Goal: Task Accomplishment & Management: Manage account settings

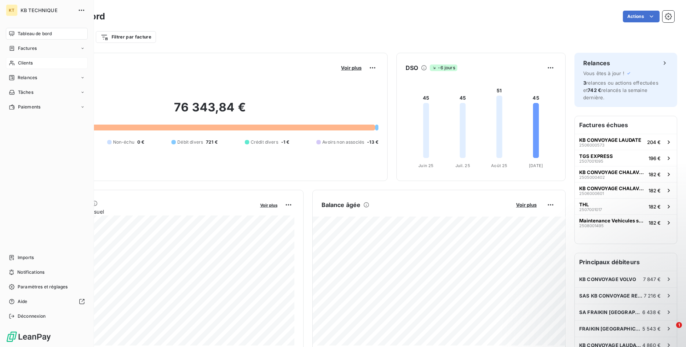
click at [33, 62] on div "Clients" at bounding box center [47, 63] width 82 height 12
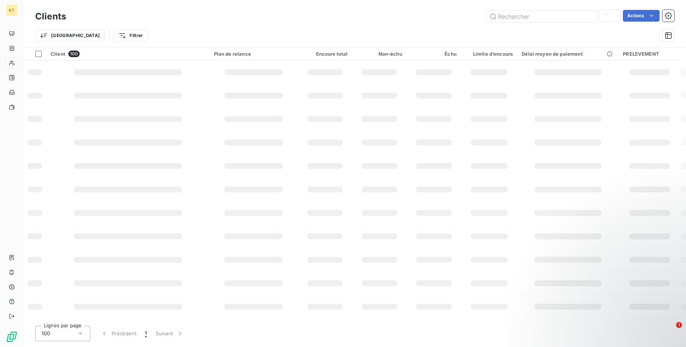
type input "lume"
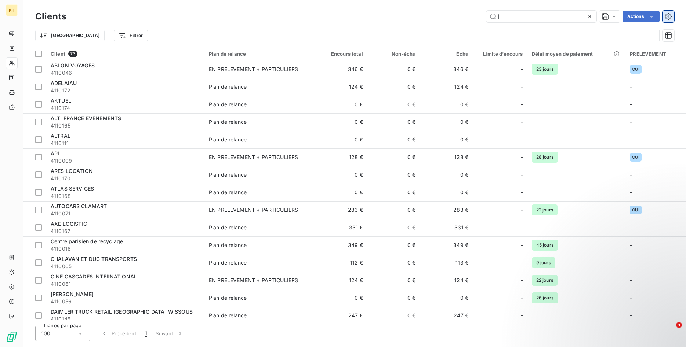
type input "l"
click at [669, 19] on icon "button" at bounding box center [668, 16] width 7 height 7
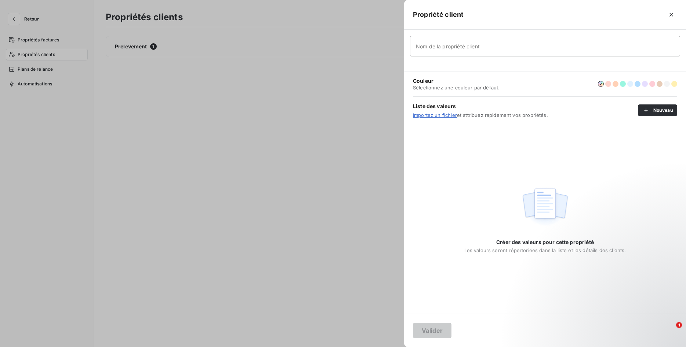
click at [45, 68] on div at bounding box center [343, 173] width 686 height 347
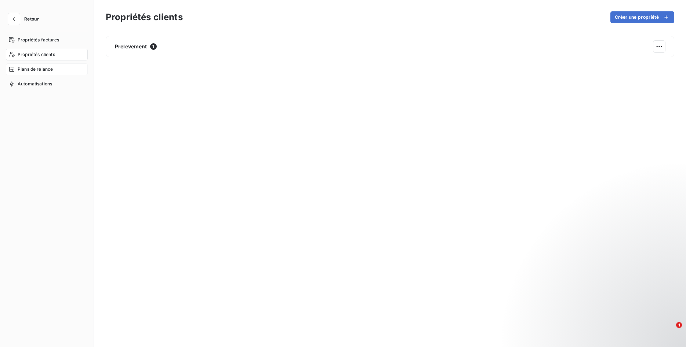
click at [45, 68] on span "Plans de relance" at bounding box center [35, 69] width 35 height 7
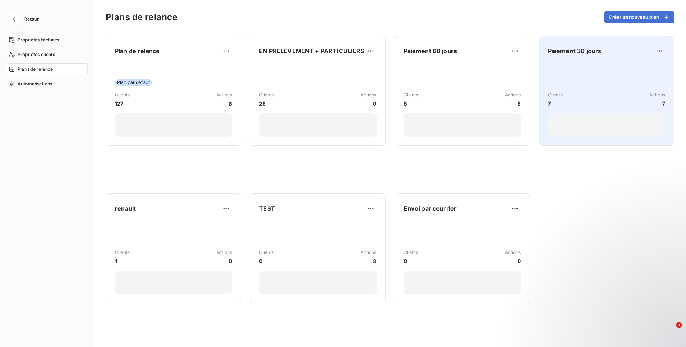
click at [588, 90] on div "Clients 7 Actions 7" at bounding box center [606, 100] width 117 height 74
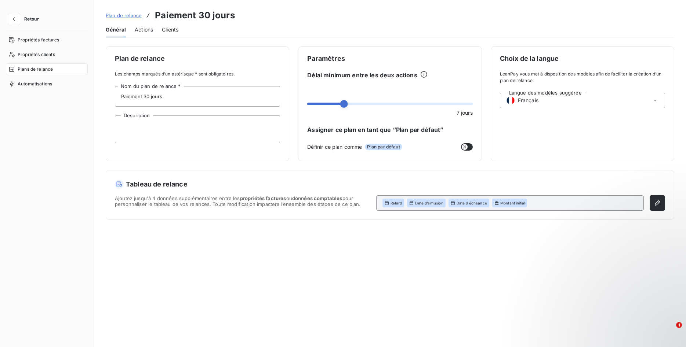
click at [147, 30] on span "Actions" at bounding box center [144, 29] width 18 height 7
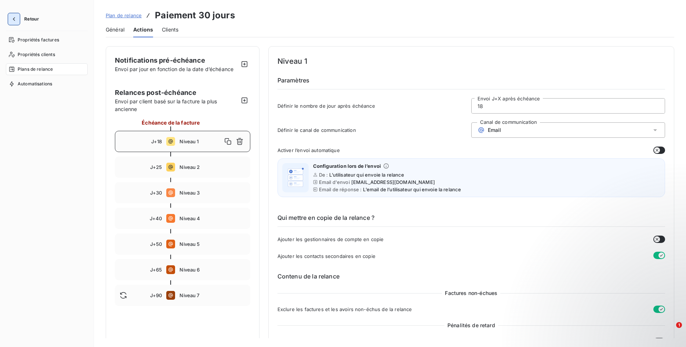
click at [15, 22] on icon "button" at bounding box center [13, 18] width 7 height 7
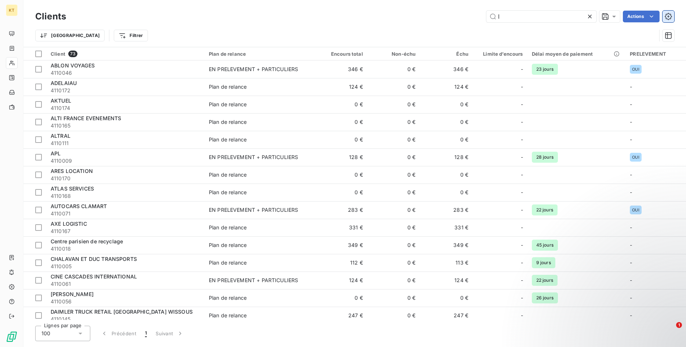
click at [671, 15] on icon "button" at bounding box center [668, 16] width 7 height 7
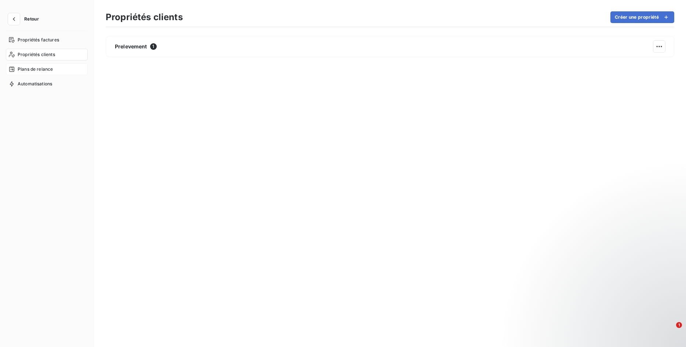
click at [27, 68] on span "Plans de relance" at bounding box center [35, 69] width 35 height 7
